Goal: Information Seeking & Learning: Learn about a topic

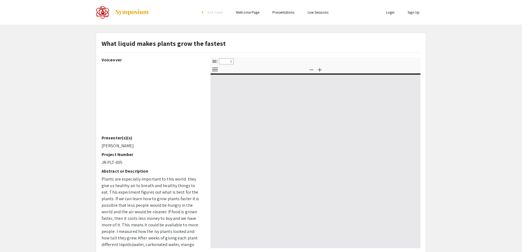
select select "custom"
type input "0"
select select "auto"
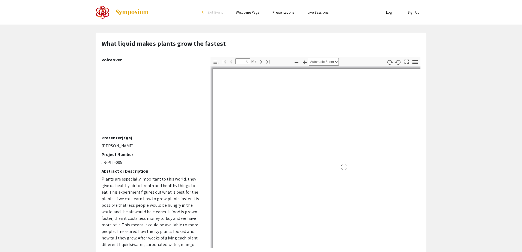
type input "1"
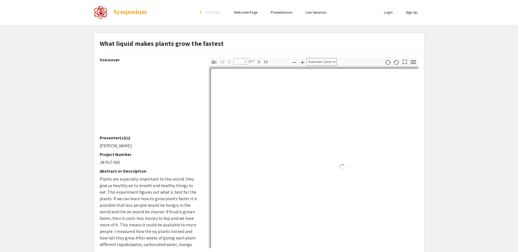
select select "auto"
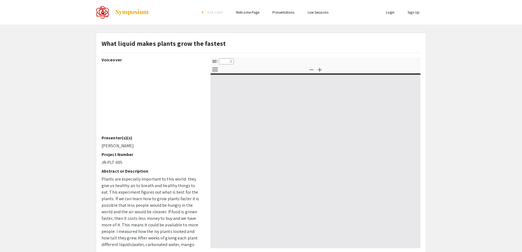
select select "custom"
type input "0"
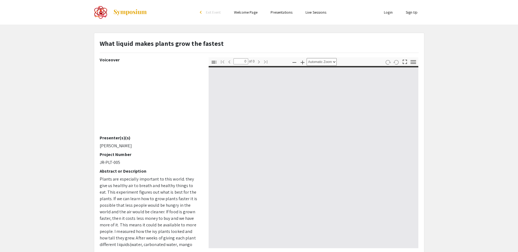
select select "custom"
type input "1"
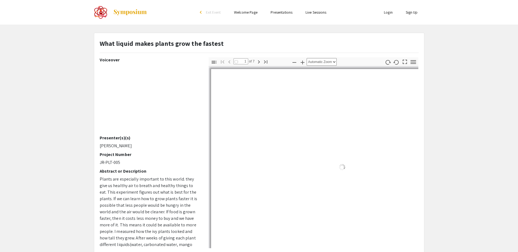
select select "auto"
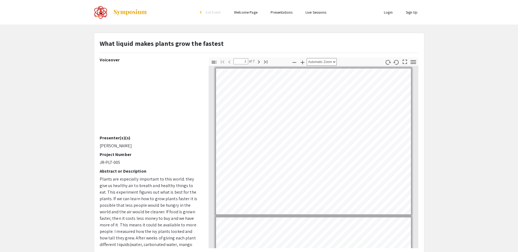
scroll to position [24, 0]
